Goal: Check status

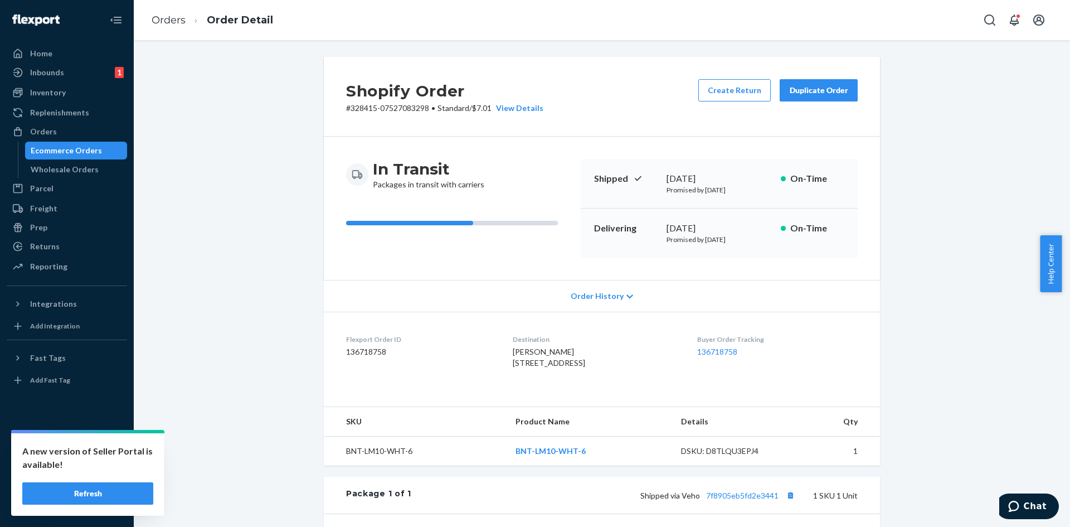
scroll to position [212, 0]
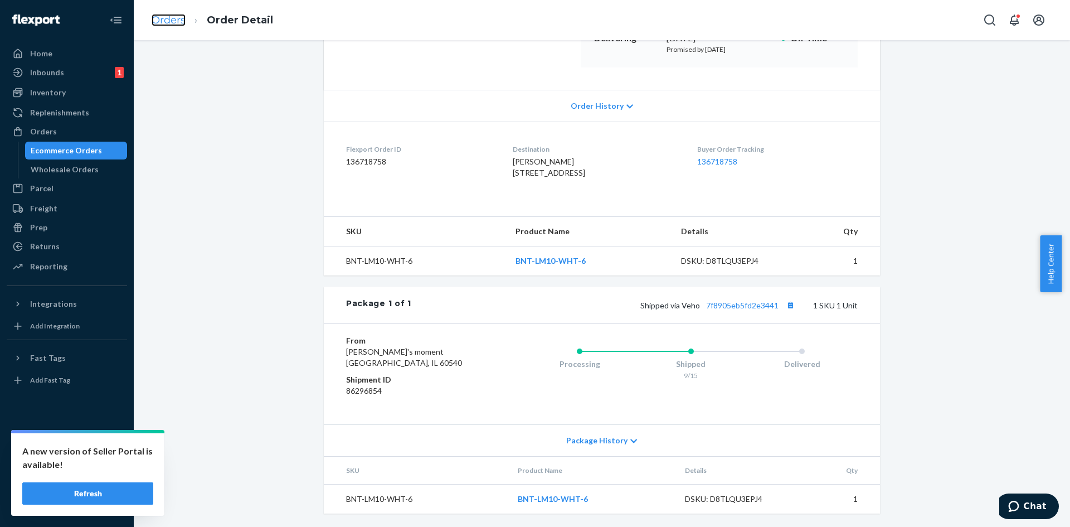
click at [159, 22] on link "Orders" at bounding box center [169, 20] width 34 height 12
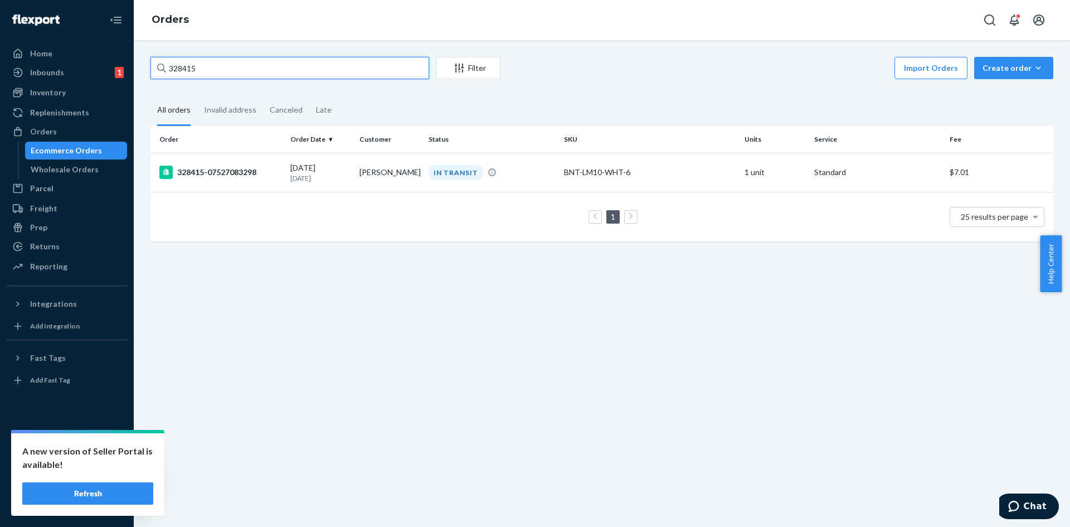
drag, startPoint x: 239, startPoint y: 65, endPoint x: 128, endPoint y: 64, distance: 111.5
click at [128, 64] on div "Home Inbounds 1 Shipping Plans Problems 1 Inventory Products Replenishments Ord…" at bounding box center [535, 263] width 1070 height 527
paste input "123"
type input "328123"
click at [331, 168] on div "[DATE] [DATE]" at bounding box center [320, 172] width 60 height 21
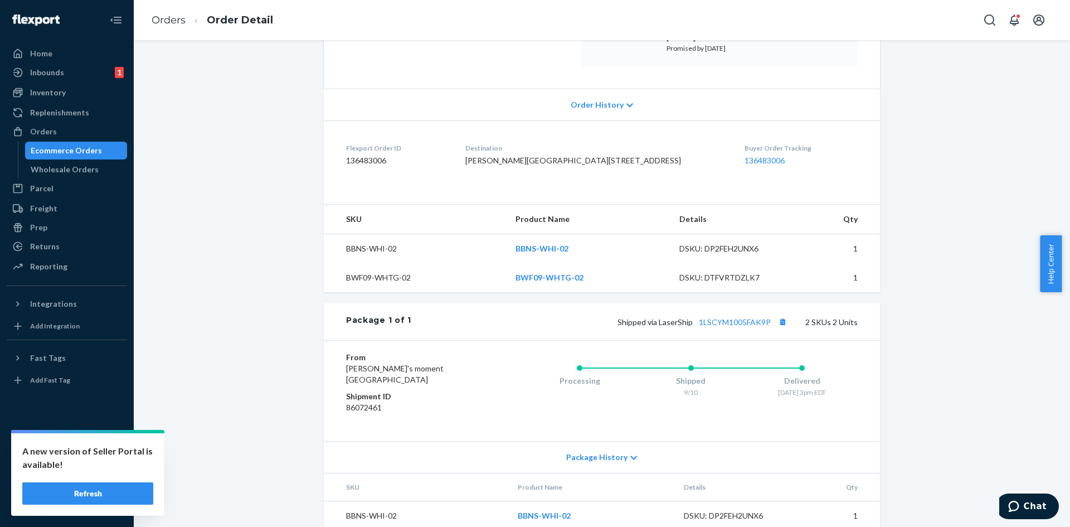
scroll to position [270, 0]
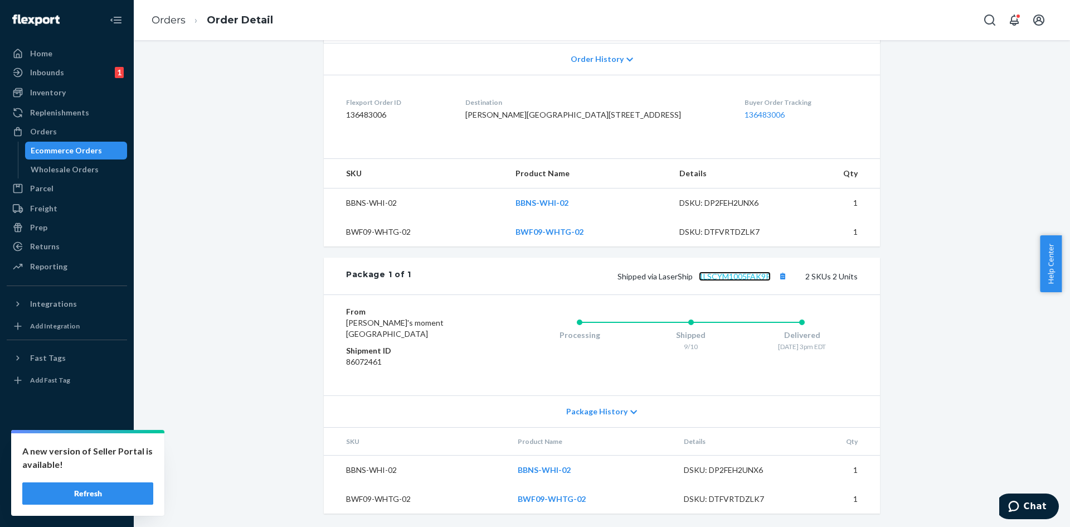
click at [735, 280] on link "1LSCYM1005FAK9P" at bounding box center [735, 275] width 72 height 9
